Goal: Task Accomplishment & Management: Use online tool/utility

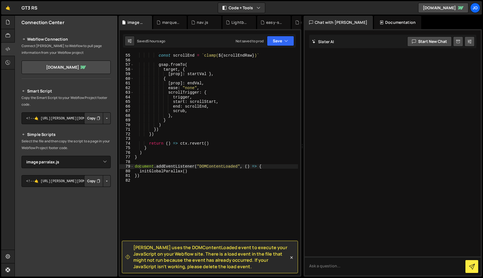
select select "46214"
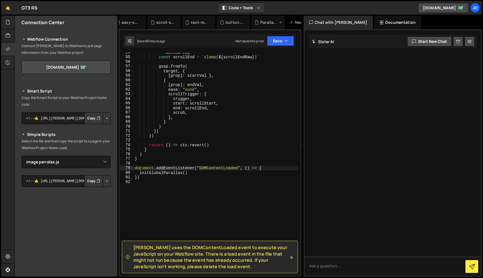
scroll to position [0, 164]
click at [286, 22] on div "New File" at bounding box center [281, 23] width 23 height 6
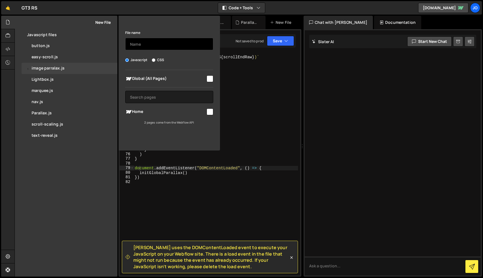
click at [185, 45] on input "text" at bounding box center [169, 44] width 88 height 12
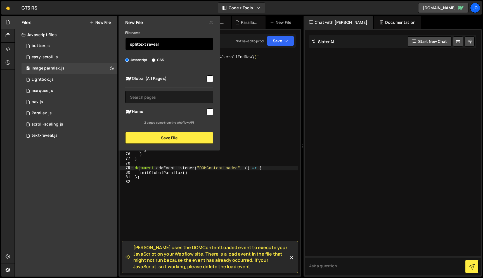
type input "splittext reveal"
click at [209, 80] on input "checkbox" at bounding box center [210, 78] width 7 height 7
checkbox input "true"
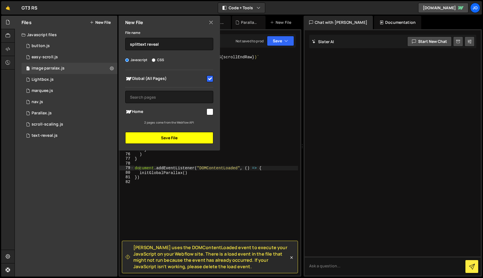
click at [190, 139] on button "Save File" at bounding box center [169, 138] width 88 height 12
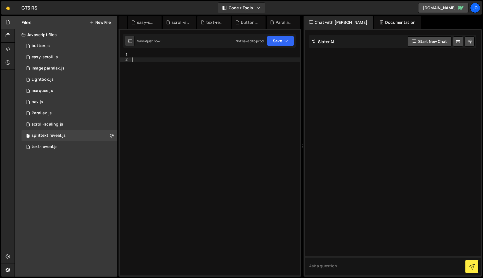
click at [182, 60] on div at bounding box center [215, 169] width 169 height 232
click at [181, 57] on div at bounding box center [215, 169] width 169 height 232
paste textarea "});"
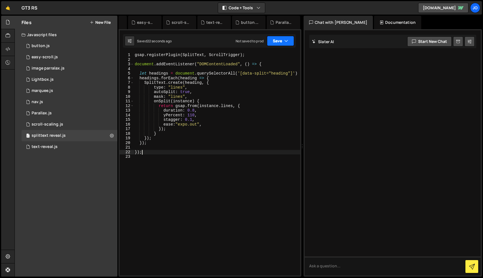
type textarea "});"
click at [291, 43] on button "Save" at bounding box center [280, 41] width 27 height 10
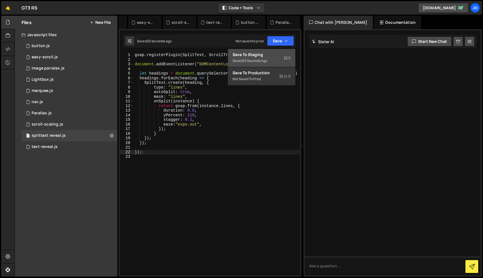
click at [264, 59] on div "23 seconds ago" at bounding box center [255, 60] width 25 height 5
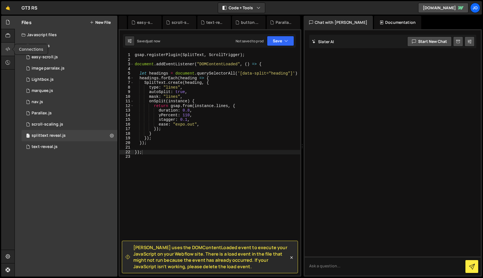
click at [10, 50] on icon at bounding box center [8, 49] width 4 height 6
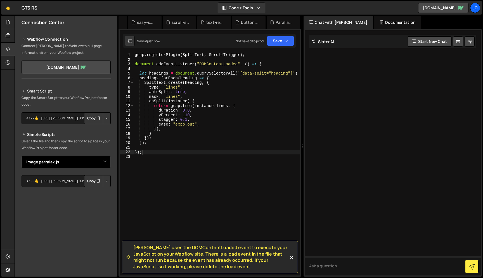
click at [99, 160] on select "Select File button.js easy-scroll.js Lightbox.js navigation.js Parallax.js scro…" at bounding box center [66, 162] width 89 height 12
click at [90, 158] on select "Select File button.js easy-scroll.js Lightbox.js navigation.js Parallax.js scro…" at bounding box center [66, 162] width 89 height 12
select select "46259"
click at [104, 180] on button "Button group with nested dropdown" at bounding box center [107, 181] width 8 height 12
click at [95, 191] on link "Copy Staging js" at bounding box center [87, 191] width 46 height 8
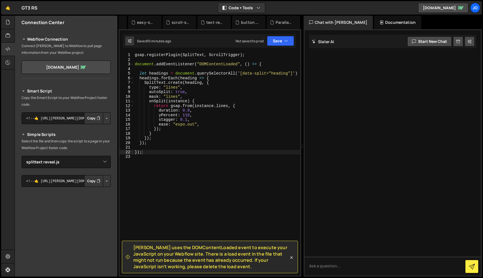
click at [195, 150] on div "gsap . registerPlugin ( SplitText , ScrollTrigger ) ; document . addEventListen…" at bounding box center [217, 169] width 167 height 232
paste textarea "});"
type textarea "});"
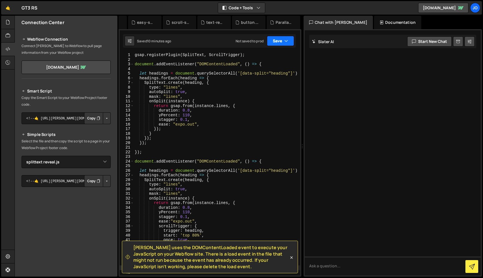
click at [288, 39] on icon "button" at bounding box center [286, 41] width 4 height 6
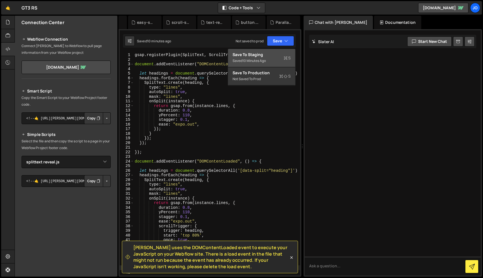
click at [264, 59] on div "10 minutes ago" at bounding box center [254, 60] width 23 height 5
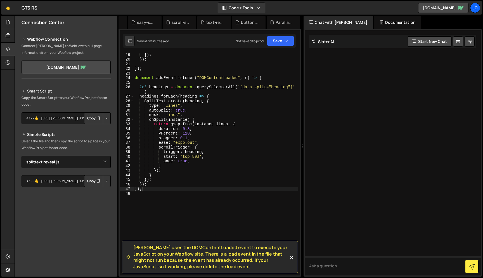
scroll to position [113, 0]
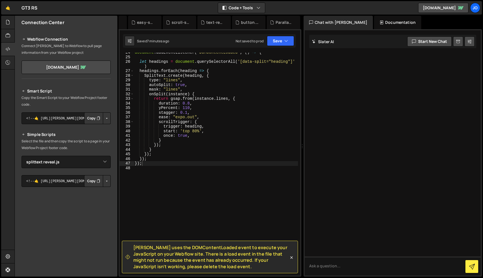
click at [163, 170] on div "document . addEventListener ( "DOMContentLoaded" , ( ) => { let headings = docu…" at bounding box center [216, 166] width 164 height 232
paste textarea "}"
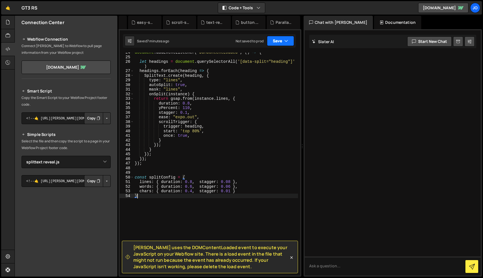
type textarea "}"
click at [291, 42] on button "Save" at bounding box center [280, 41] width 27 height 10
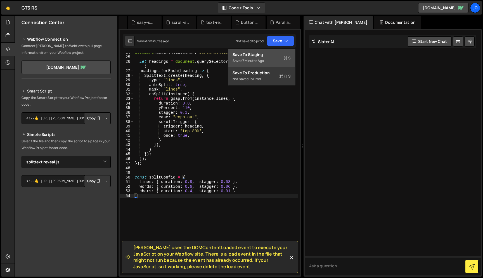
click at [283, 57] on div "Saved 7 minutes ago" at bounding box center [262, 60] width 58 height 7
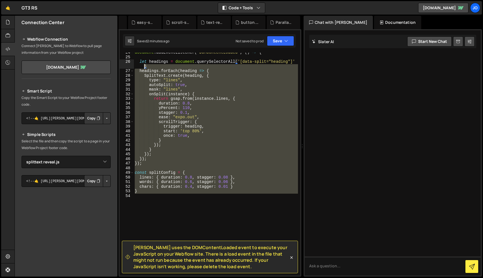
scroll to position [0, 0]
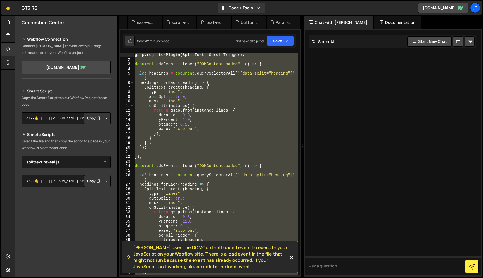
drag, startPoint x: 168, startPoint y: 207, endPoint x: 136, endPoint y: 6, distance: 204.0
click at [136, 5] on div "Hold on a sec... Are you certain you wish to leave this page? Any changes you'v…" at bounding box center [241, 139] width 483 height 278
paste textarea "});"
type textarea "});"
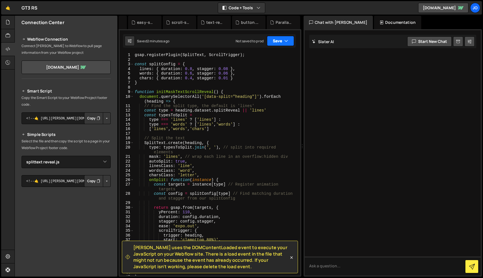
click at [286, 43] on icon "button" at bounding box center [286, 41] width 4 height 6
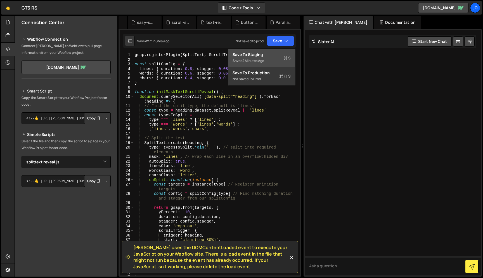
click at [277, 54] on div "Save to Staging S" at bounding box center [262, 55] width 58 height 6
